Goal: Task Accomplishment & Management: Manage account settings

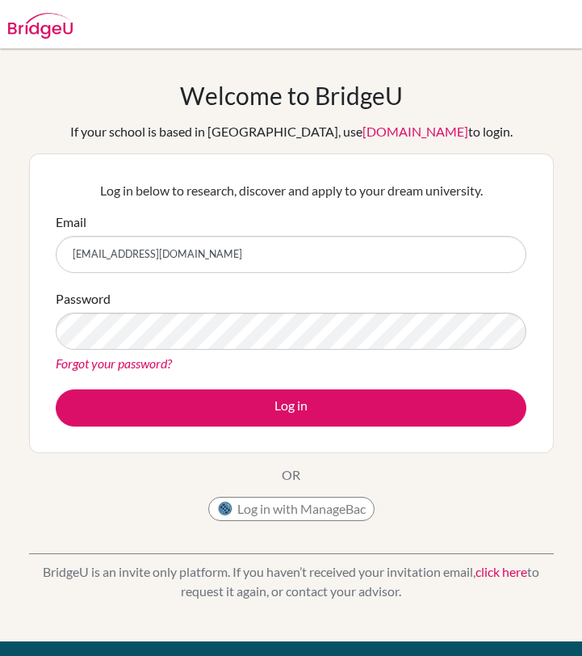
type input "[EMAIL_ADDRESS][DOMAIN_NAME]"
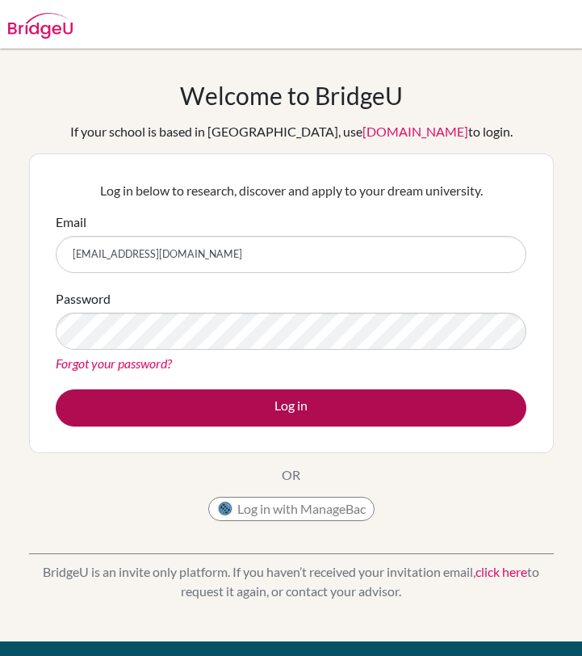
click at [137, 406] on button "Log in" at bounding box center [291, 407] width 471 height 37
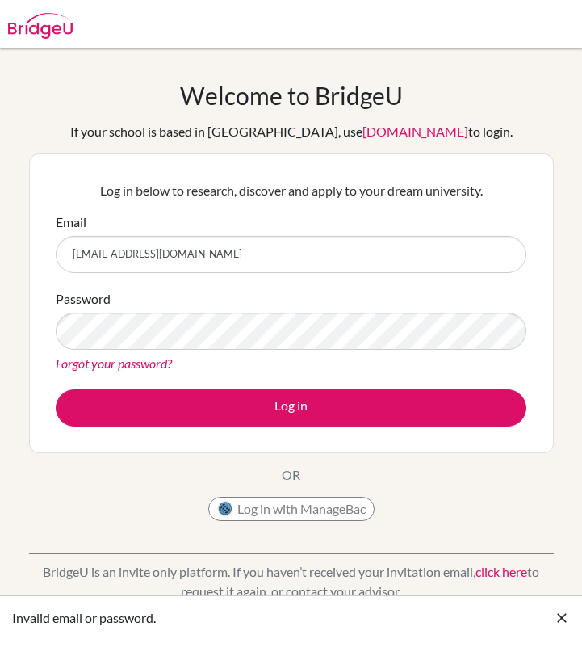
click at [329, 303] on div "Password Forgot your password?" at bounding box center [291, 331] width 471 height 84
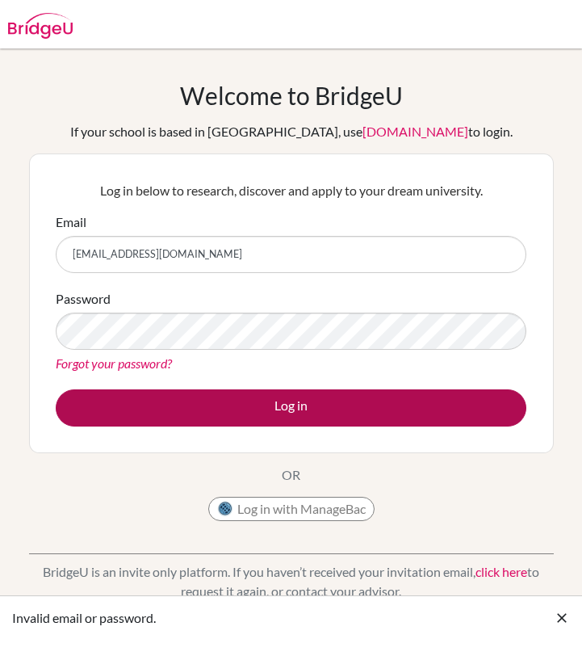
click at [223, 404] on button "Log in" at bounding box center [291, 407] width 471 height 37
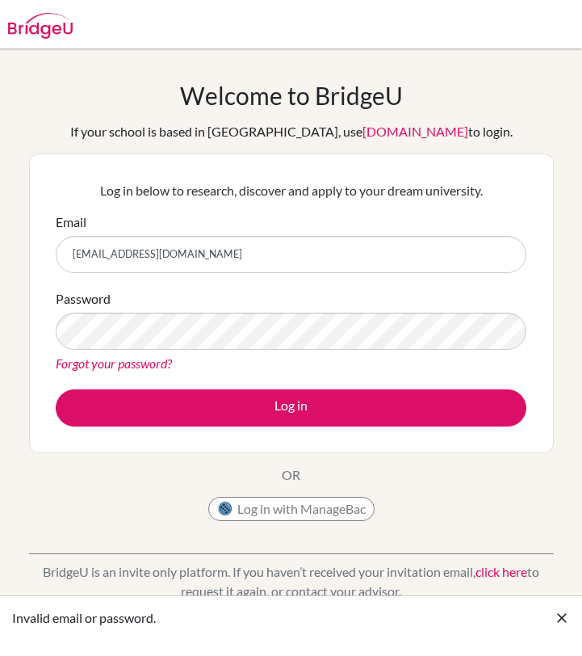
click at [300, 507] on button "Log in with ManageBac" at bounding box center [291, 509] width 166 height 24
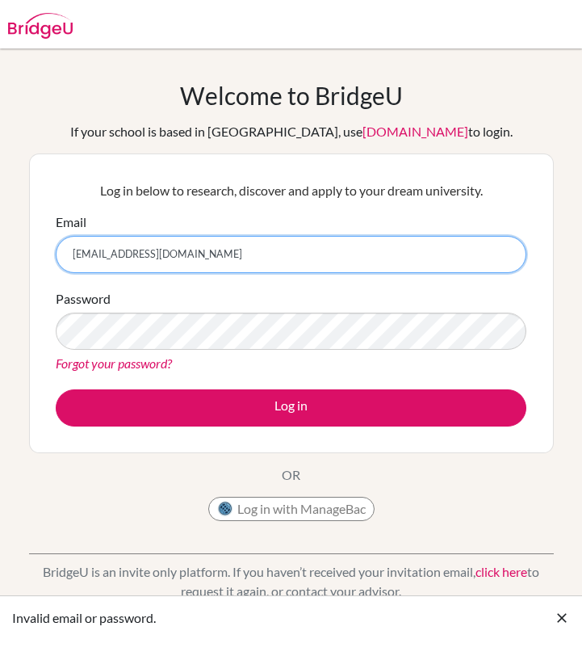
drag, startPoint x: 233, startPoint y: 245, endPoint x: 72, endPoint y: 259, distance: 161.3
click at [72, 265] on input "[EMAIL_ADDRESS][DOMAIN_NAME]" at bounding box center [291, 254] width 471 height 37
type input "\"
click at [505, 259] on input "Email" at bounding box center [291, 254] width 471 height 37
type input "diab180053@diabstudents.com"
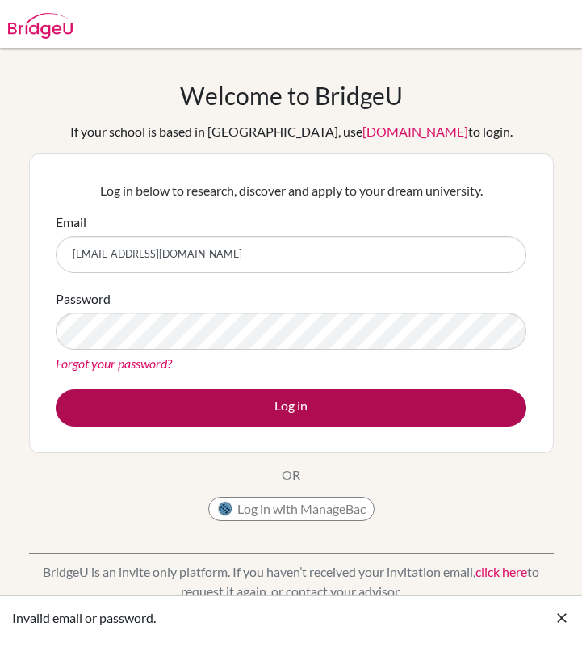
click at [466, 405] on button "Log in" at bounding box center [291, 407] width 471 height 37
